Goal: Task Accomplishment & Management: Use online tool/utility

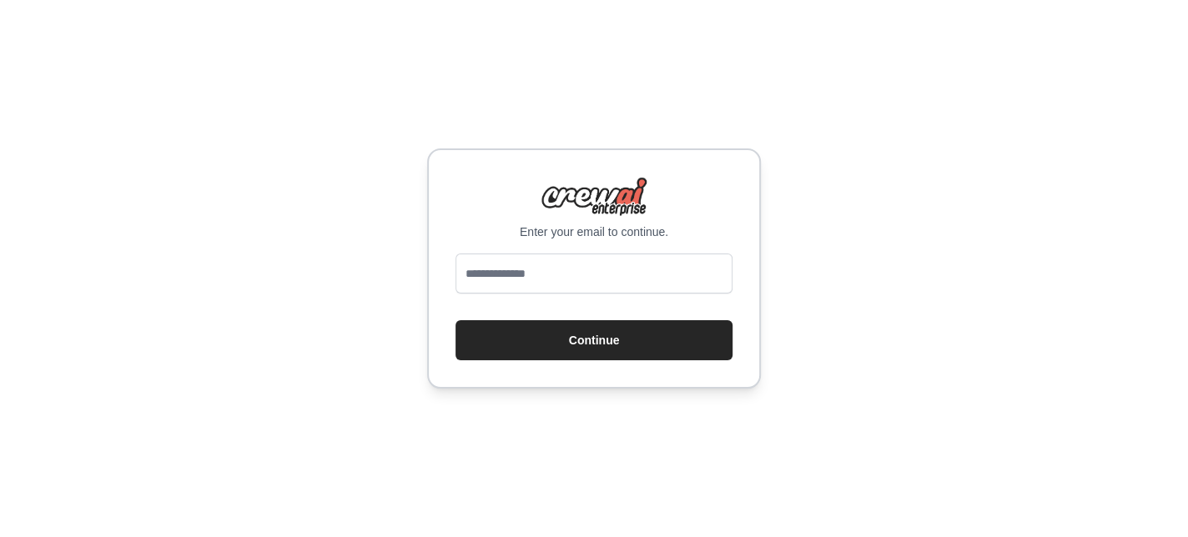
type input "**********"
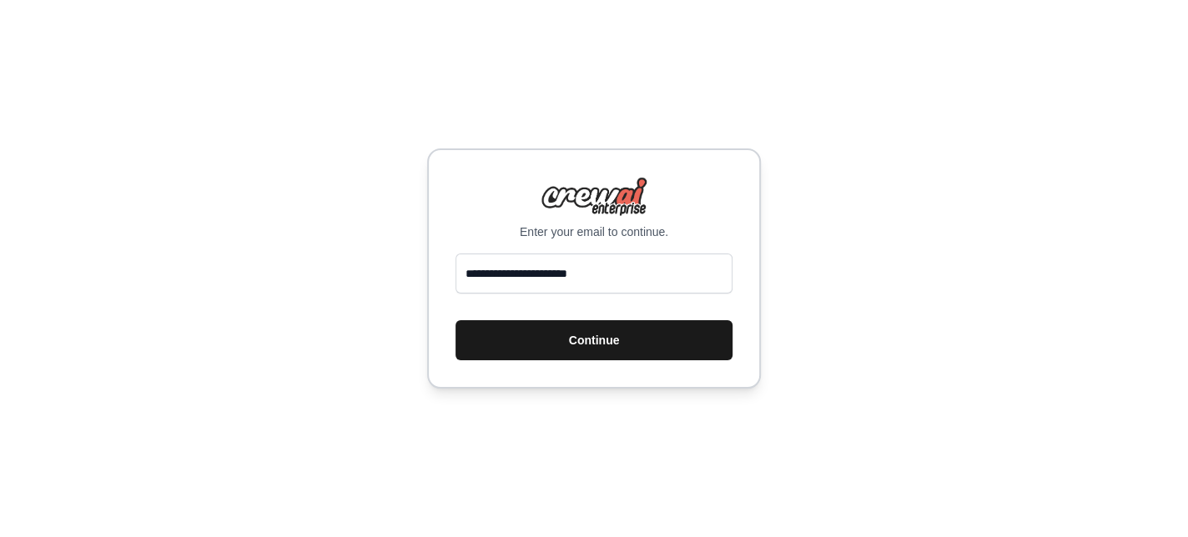
click at [597, 345] on button "Continue" at bounding box center [594, 340] width 277 height 40
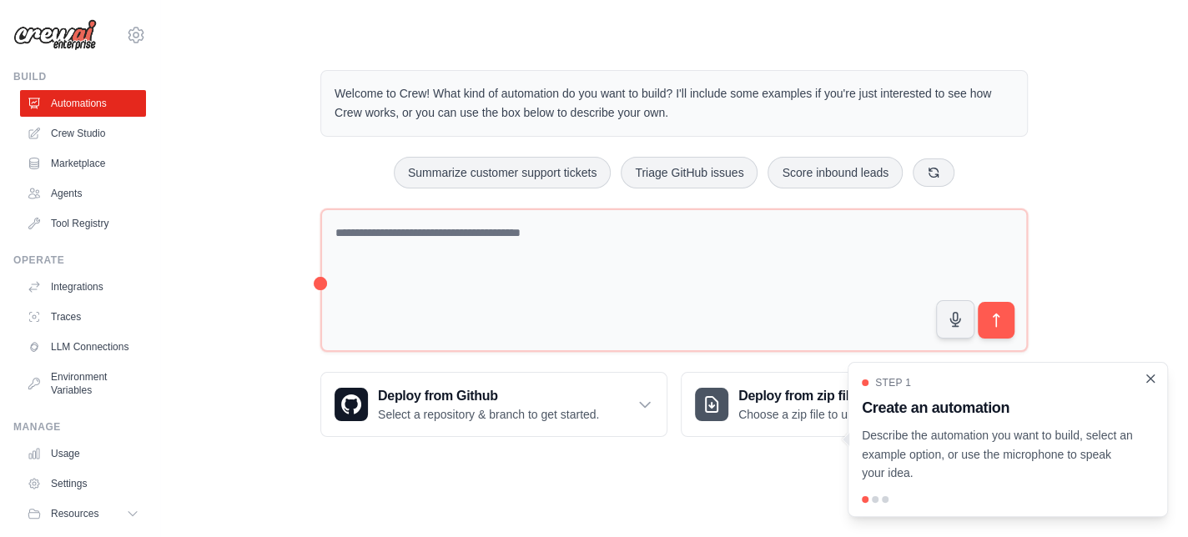
click at [1144, 383] on icon "Close walkthrough" at bounding box center [1150, 378] width 15 height 15
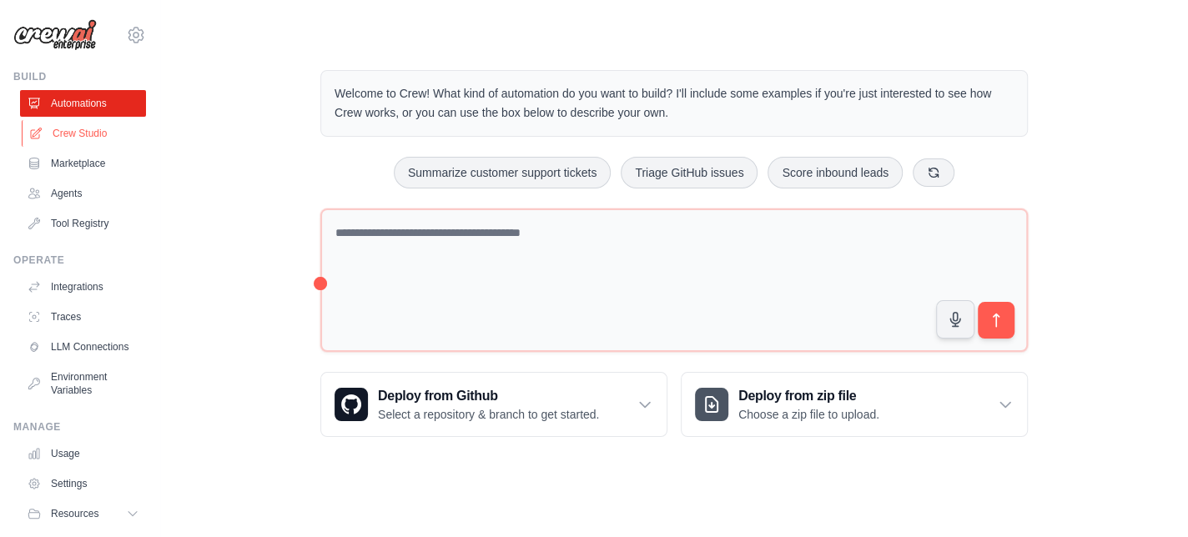
click at [87, 129] on link "Crew Studio" at bounding box center [85, 133] width 126 height 27
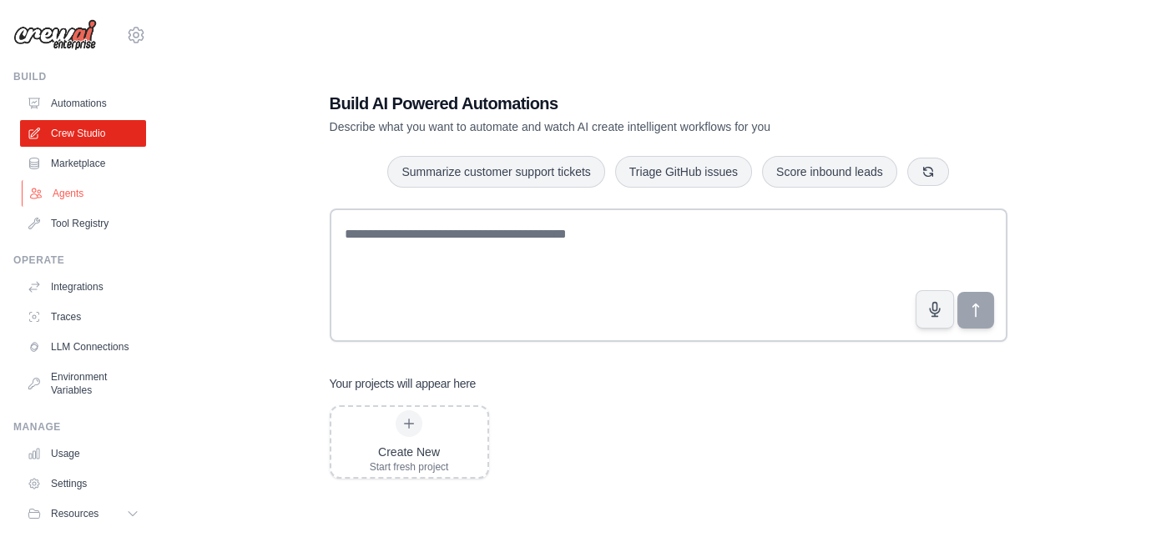
click at [74, 189] on link "Agents" at bounding box center [85, 193] width 126 height 27
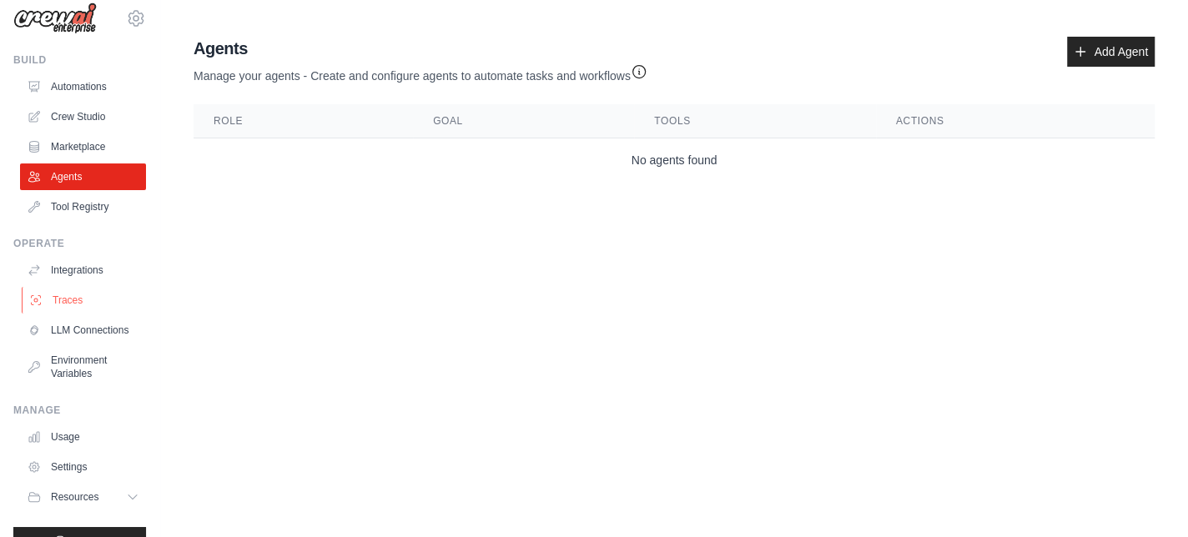
scroll to position [60, 0]
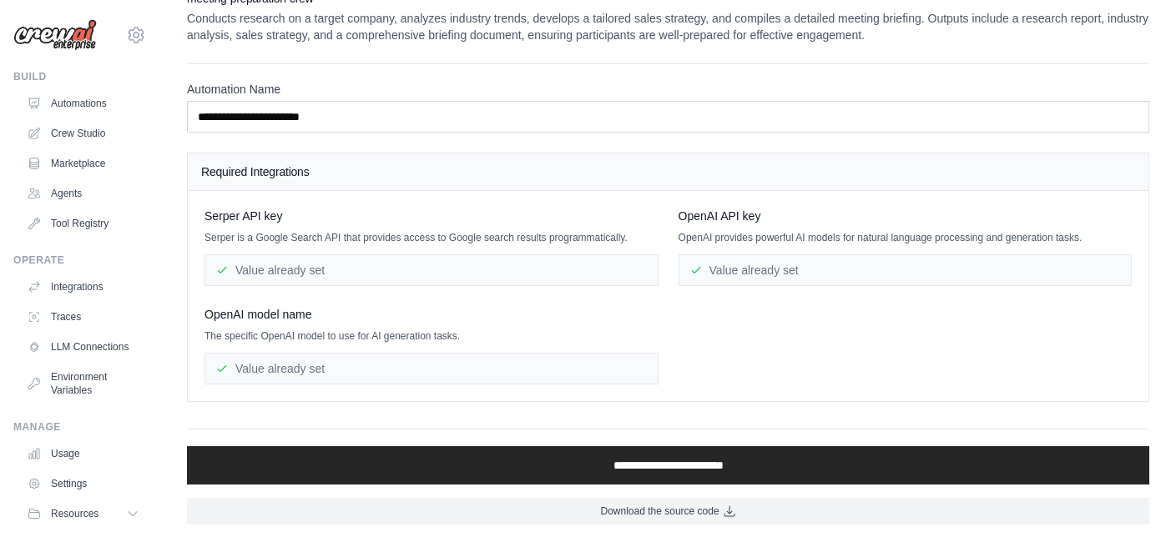
scroll to position [28, 0]
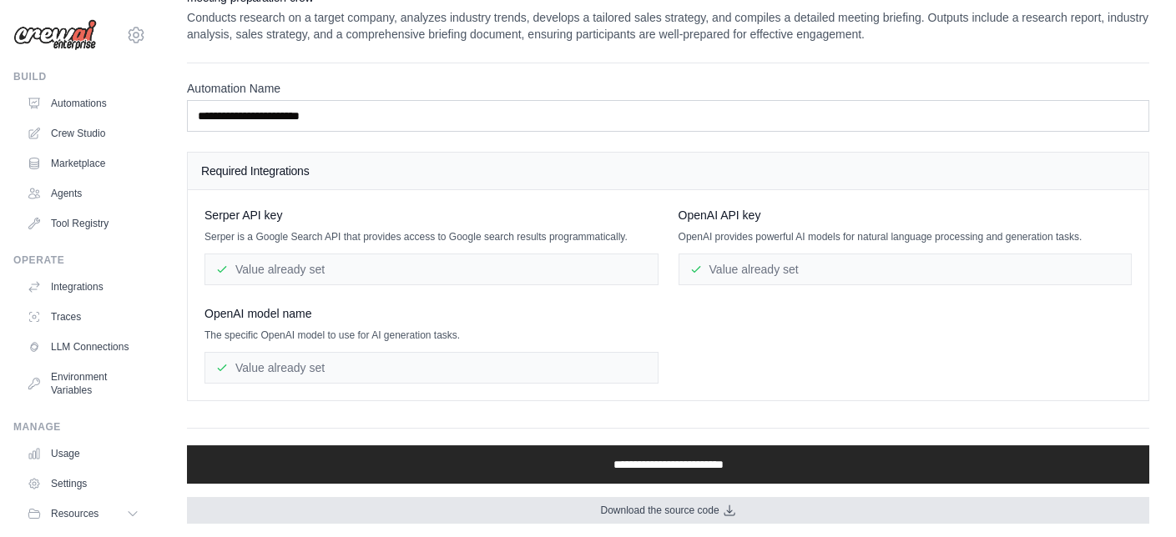
click at [719, 505] on link "Download the source code" at bounding box center [668, 510] width 962 height 27
